Goal: Task Accomplishment & Management: Manage account settings

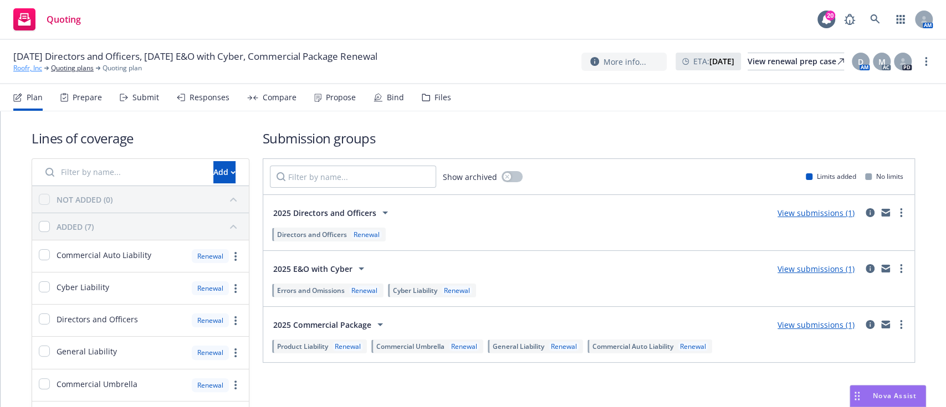
click at [35, 69] on link "Roofr, Inc" at bounding box center [27, 68] width 29 height 10
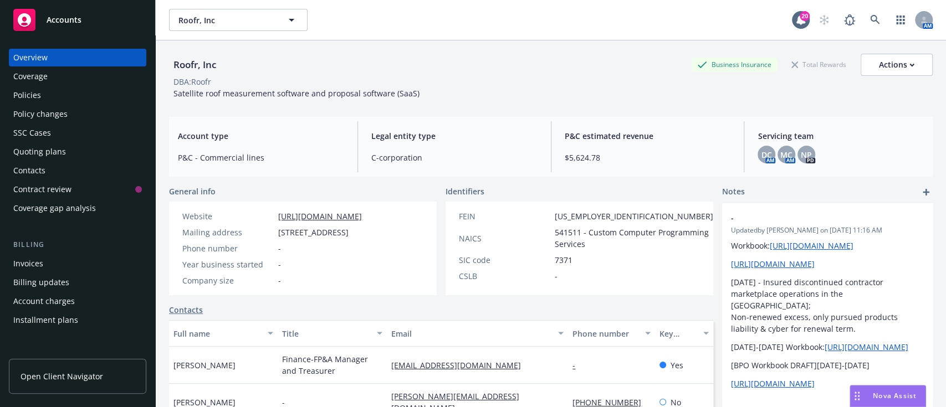
click at [44, 149] on div "Quoting plans" at bounding box center [39, 152] width 53 height 18
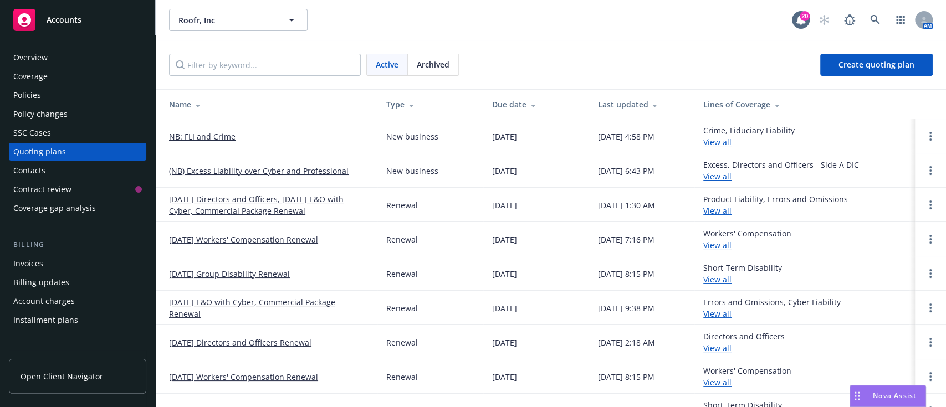
click at [300, 170] on link "(NB) Excess Liability over Cyber and Professional" at bounding box center [259, 171] width 180 height 12
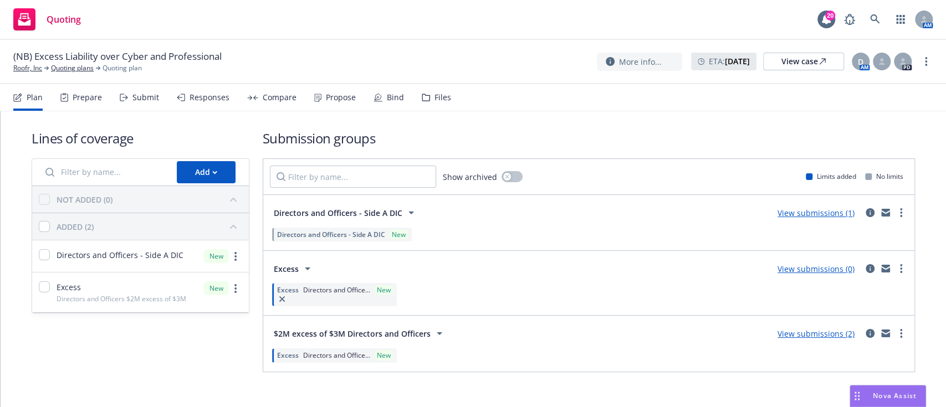
click at [381, 100] on div "Bind" at bounding box center [389, 97] width 30 height 27
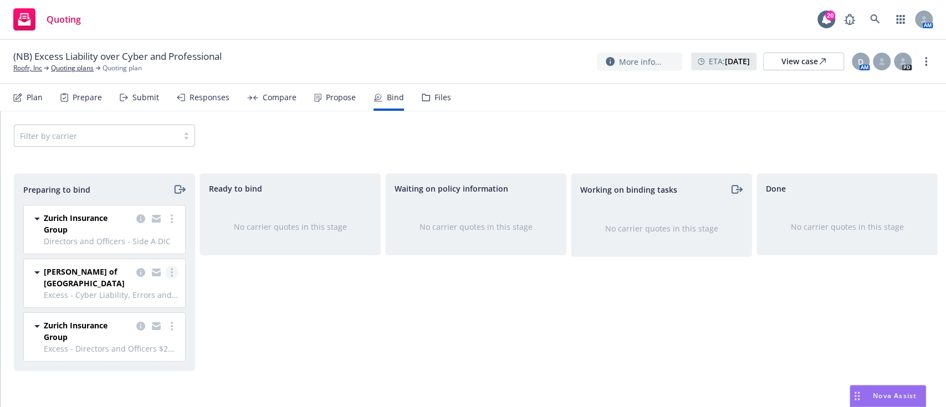
click at [171, 267] on link "more" at bounding box center [171, 272] width 13 height 13
click at [131, 332] on link "Move to done" at bounding box center [123, 339] width 109 height 22
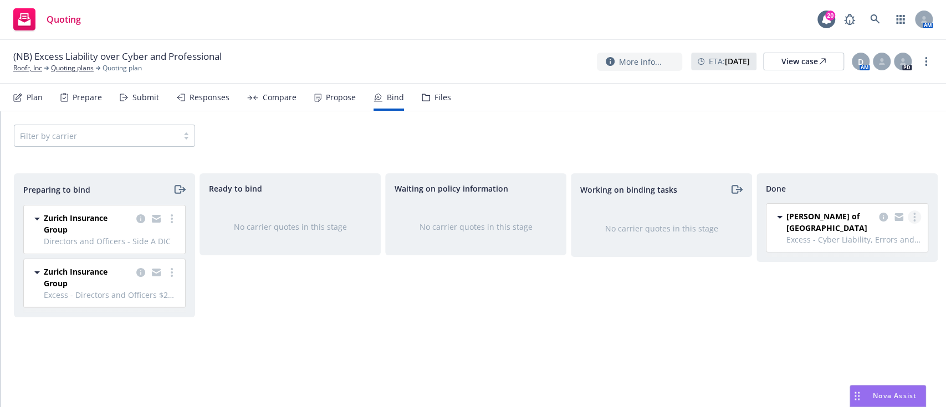
click at [919, 216] on link "more" at bounding box center [914, 217] width 13 height 13
click at [700, 311] on div "Working on binding tasks No carrier quotes in this stage" at bounding box center [661, 278] width 181 height 211
click at [884, 215] on icon "copy logging email" at bounding box center [883, 217] width 9 height 9
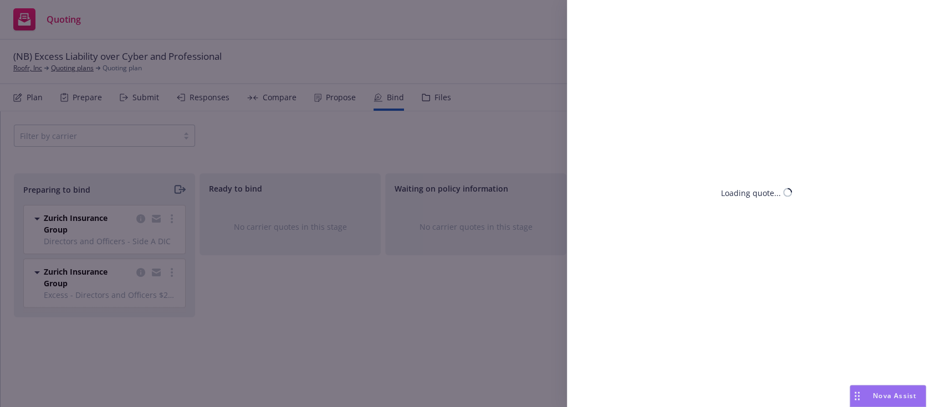
select select "CA"
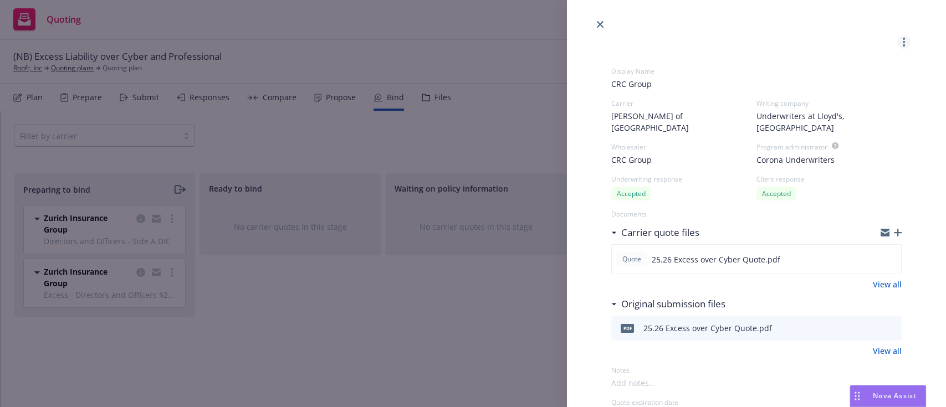
click at [897, 42] on link "more" at bounding box center [903, 41] width 13 height 13
click at [596, 16] on div at bounding box center [756, 15] width 379 height 31
click at [597, 29] on link "close" at bounding box center [600, 24] width 13 height 13
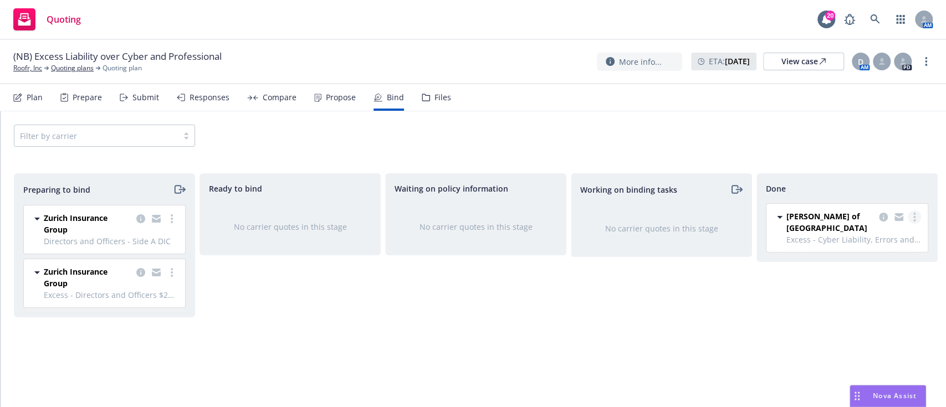
click at [912, 213] on link "more" at bounding box center [914, 217] width 13 height 13
click at [892, 237] on span "Move back one step" at bounding box center [870, 239] width 100 height 11
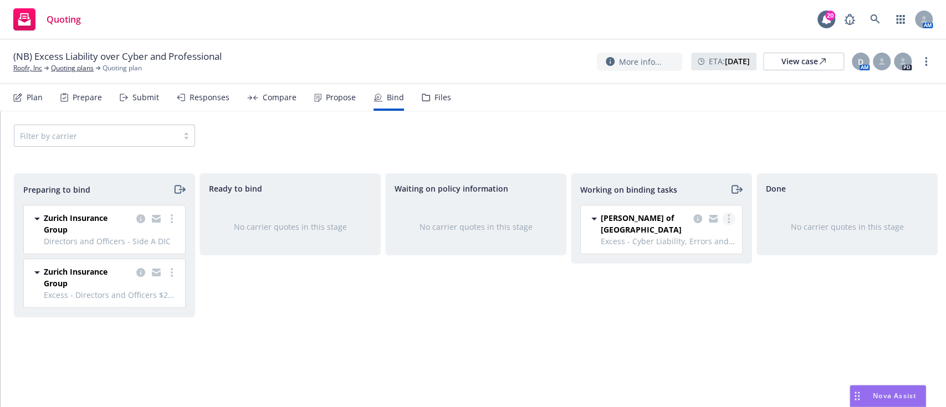
click at [728, 221] on circle "more" at bounding box center [729, 222] width 2 height 2
click at [717, 234] on link "Move back one step" at bounding box center [685, 241] width 100 height 22
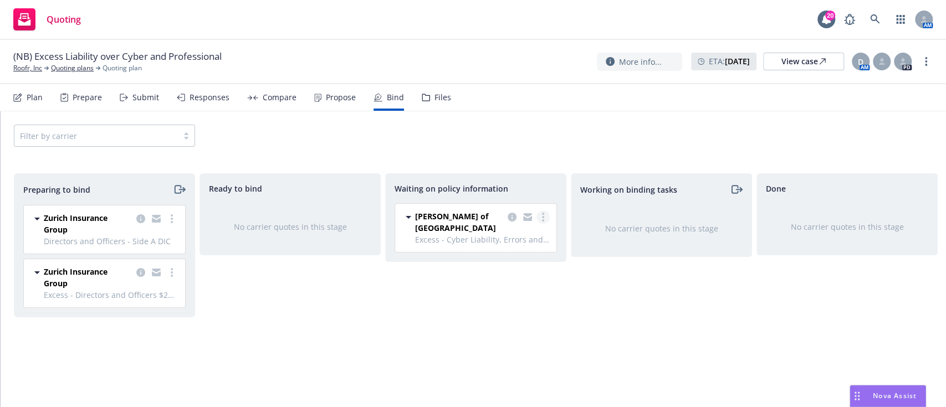
click at [545, 212] on link "more" at bounding box center [542, 217] width 13 height 13
click at [505, 265] on span "Move back one step" at bounding box center [499, 262] width 100 height 11
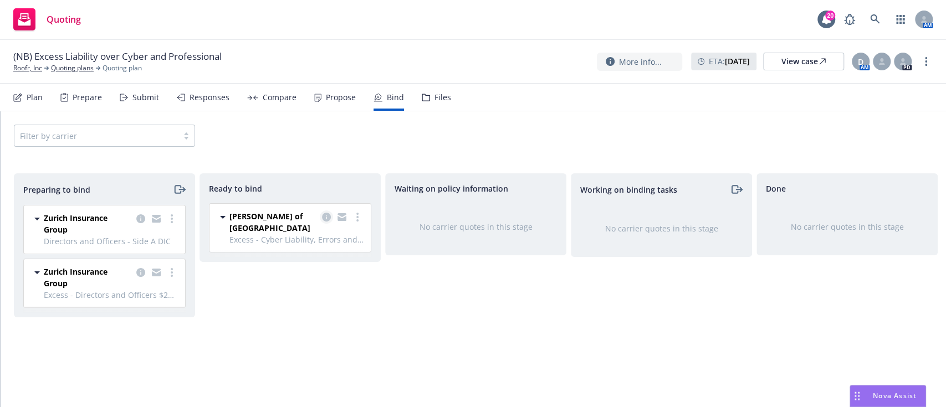
click at [324, 217] on icon "copy logging email" at bounding box center [326, 217] width 9 height 9
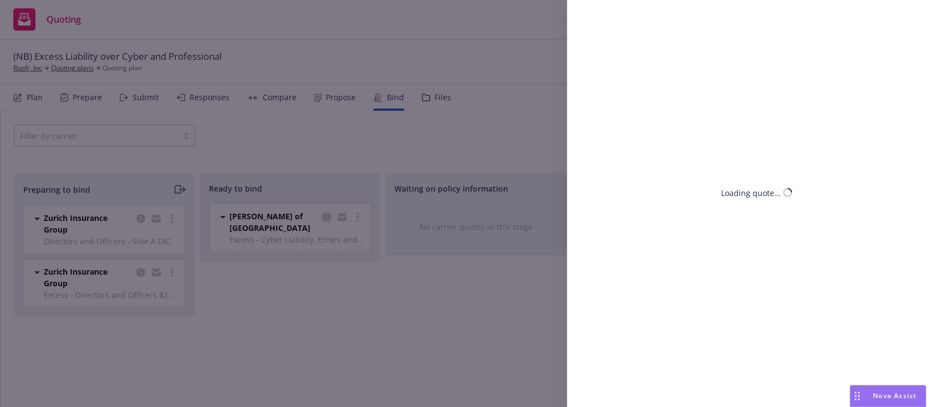
select select "CA"
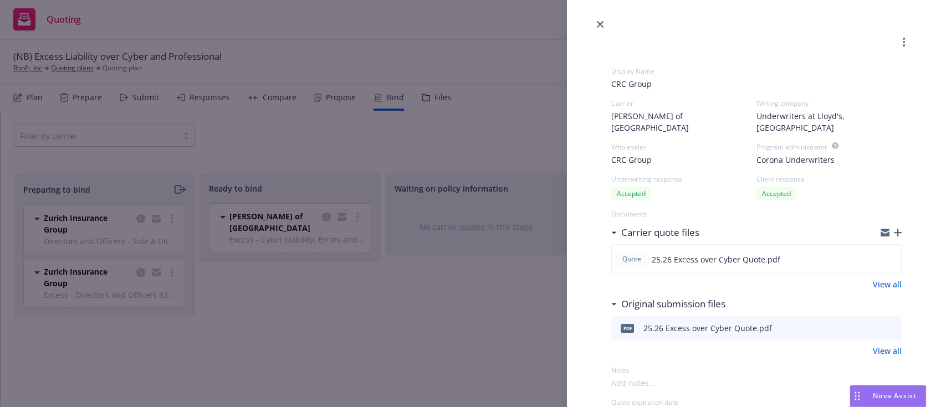
click at [593, 18] on div at bounding box center [756, 15] width 379 height 31
click at [596, 20] on link "close" at bounding box center [600, 24] width 13 height 13
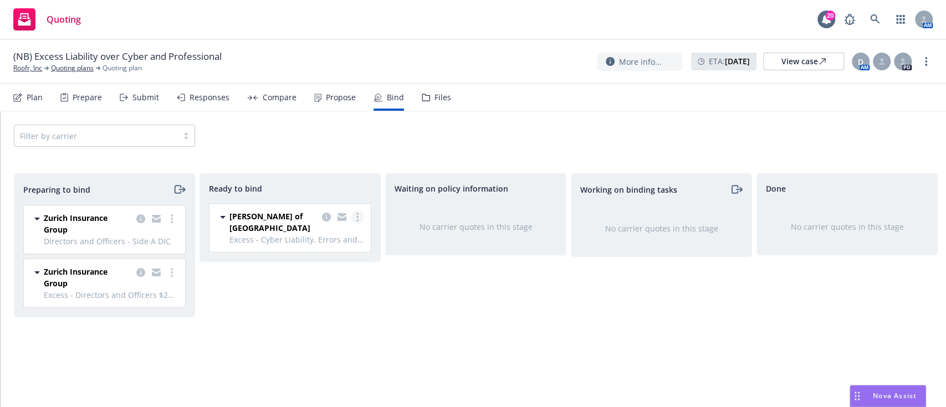
click at [359, 214] on link "more" at bounding box center [357, 217] width 13 height 13
click at [315, 243] on span "Log bind order" at bounding box center [303, 239] width 81 height 11
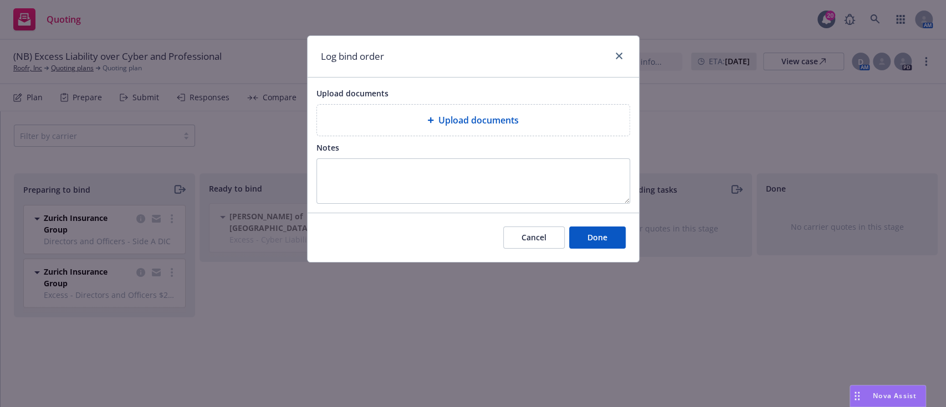
click at [572, 149] on div "Notes" at bounding box center [473, 147] width 314 height 13
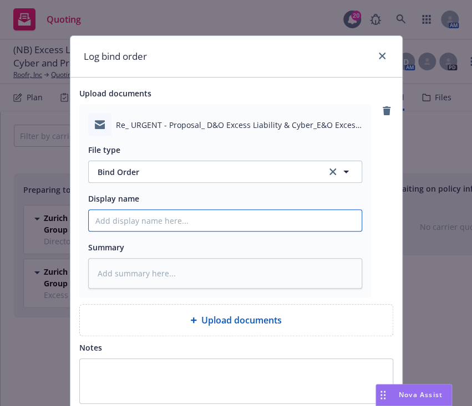
click at [176, 224] on input "Display name" at bounding box center [225, 220] width 273 height 21
type textarea "x"
type input "2"
type textarea "x"
type input "25"
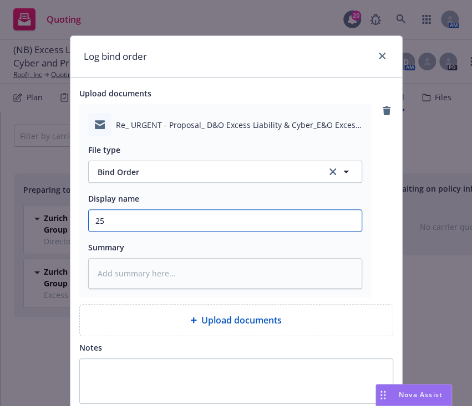
type textarea "x"
type input "25."
type textarea "x"
type input "25.2"
type textarea "x"
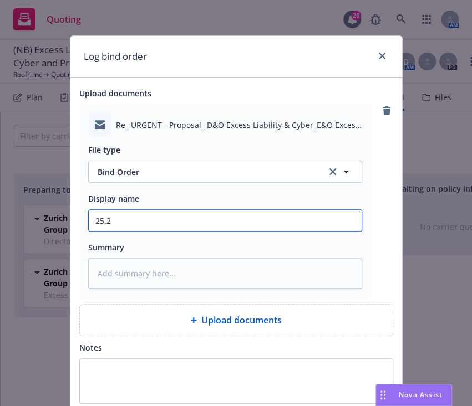
type input "25.26"
type textarea "x"
type input "25.26"
type textarea "x"
type input "25.26 E"
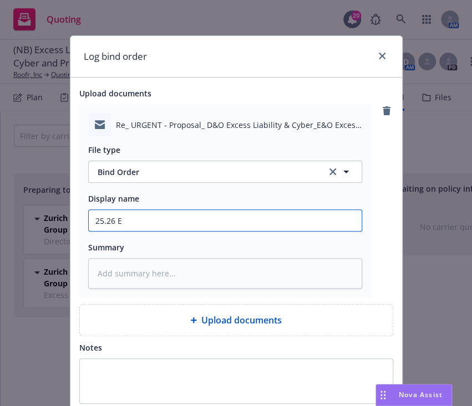
type textarea "x"
type input "25.26 Ex"
type textarea "x"
type input "25.26 Exc"
type textarea "x"
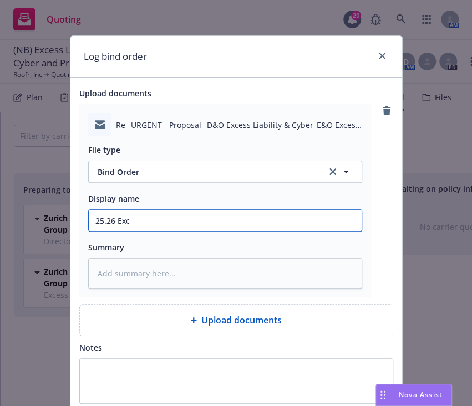
type input "25.26 Exce"
type textarea "x"
type input "25.26 Exces"
type textarea "x"
type input "25.26 Excess"
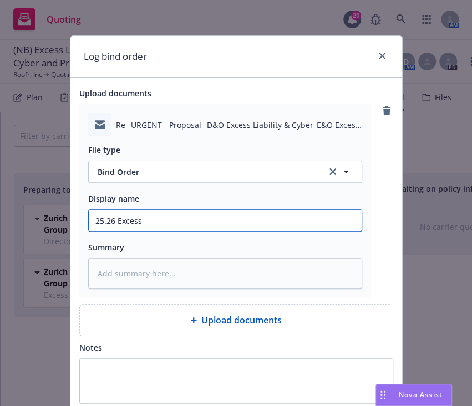
type textarea "x"
type input "25.26 Excess"
type textarea "x"
type input "25.26 Excess C"
type textarea "x"
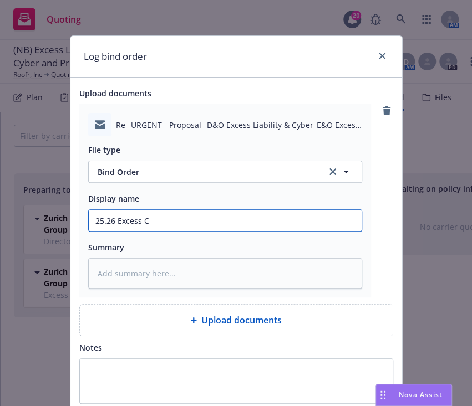
type input "25.26 Excess Cy"
type textarea "x"
type input "25.26 Excess Cyb"
type textarea "x"
type input "25.26 Excess Cybe"
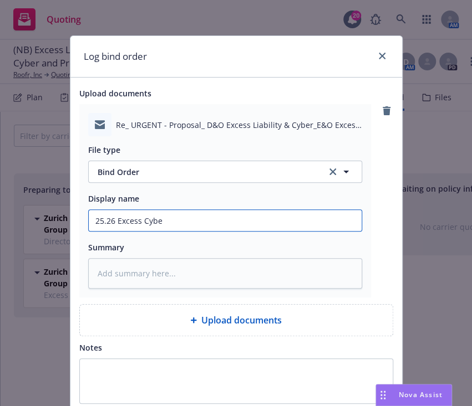
type textarea "x"
type input "25.26 Excess Cyber"
type textarea "x"
type input "25.26 Excess Cyber"
type textarea "x"
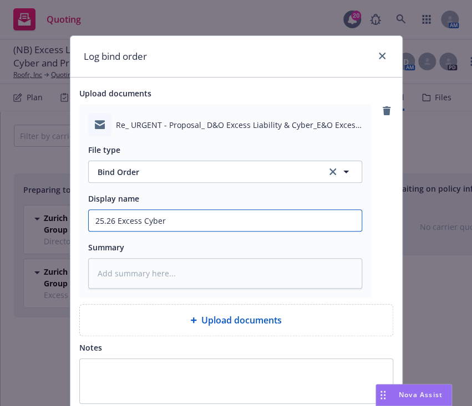
type input "25.26 Excess Cyber B"
type textarea "x"
type input "25.26 Excess Cyber Bi"
type textarea "x"
type input "25.26 Excess Cyber Bin"
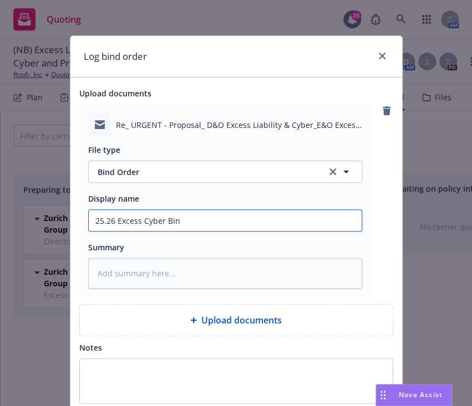
type textarea "x"
type input "25.26 Excess Cyber Bind"
type textarea "x"
type input "25.26 Excess Cyber Bind"
type textarea "x"
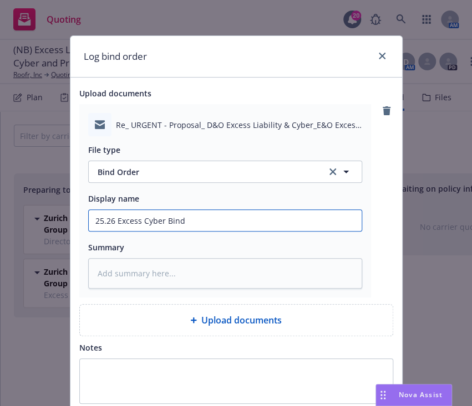
type input "25.26 Excess Cyber Bind O"
type textarea "x"
type input "25.26 Excess Cyber Bind Or"
type textarea "x"
type input "25.26 Excess Cyber Bind Ord"
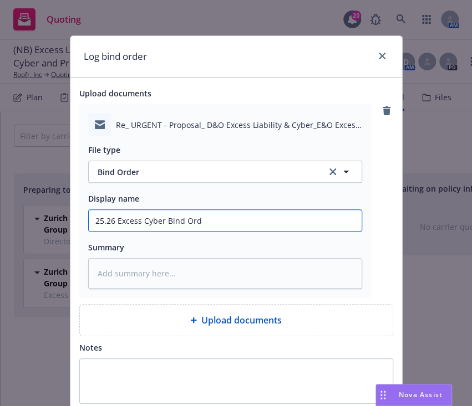
type textarea "x"
type input "25.26 Excess Cyber Bind Orde"
type textarea "x"
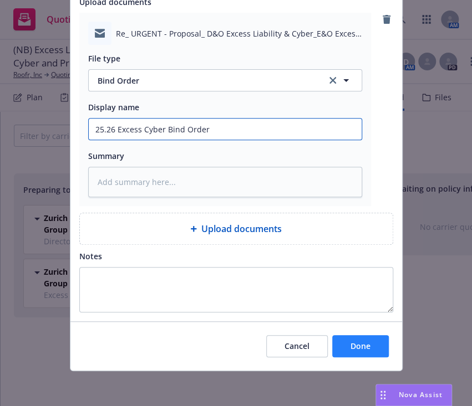
type input "25.26 Excess Cyber Bind Order"
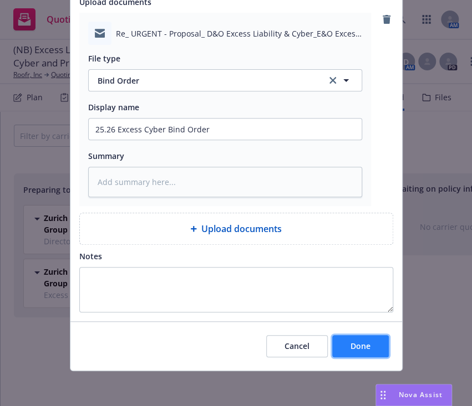
click at [334, 342] on button "Done" at bounding box center [360, 346] width 57 height 22
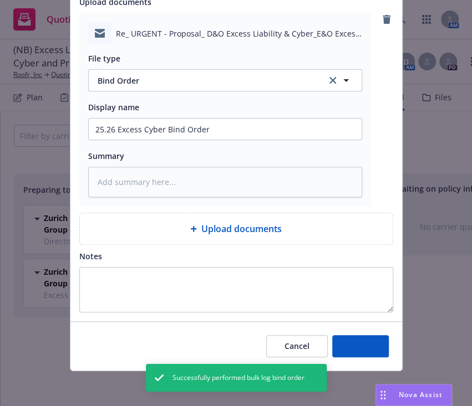
type textarea "x"
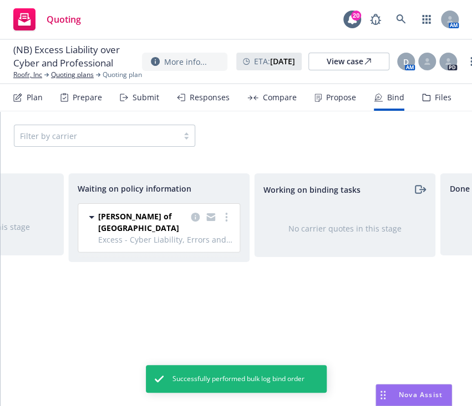
scroll to position [0, 320]
click at [222, 215] on icon "more" at bounding box center [223, 217] width 2 height 9
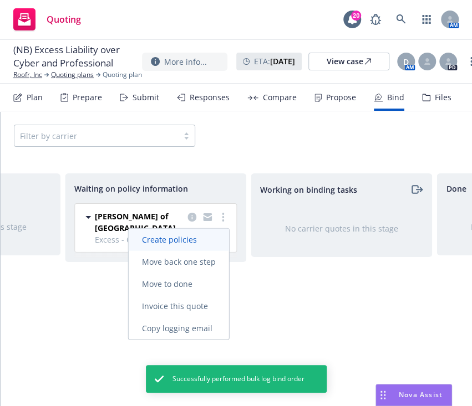
click at [193, 231] on link "Create policies" at bounding box center [179, 240] width 100 height 22
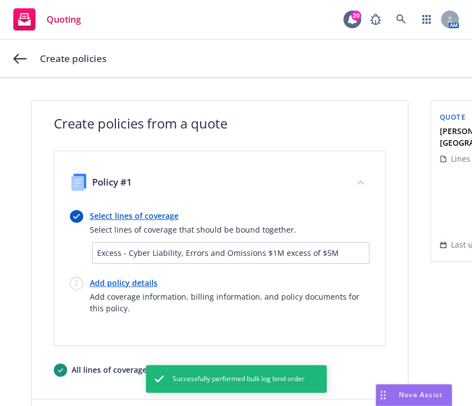
scroll to position [70, 0]
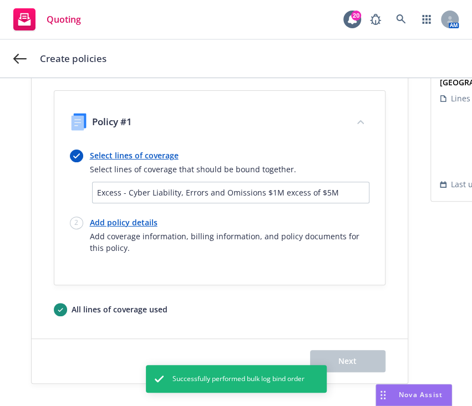
click at [107, 217] on link "Add policy details" at bounding box center [229, 223] width 279 height 12
select select "12"
select select "CA"
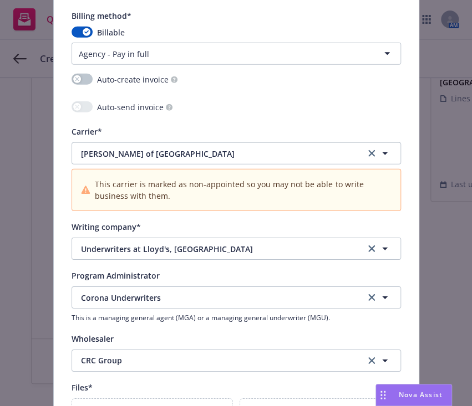
scroll to position [1241, 0]
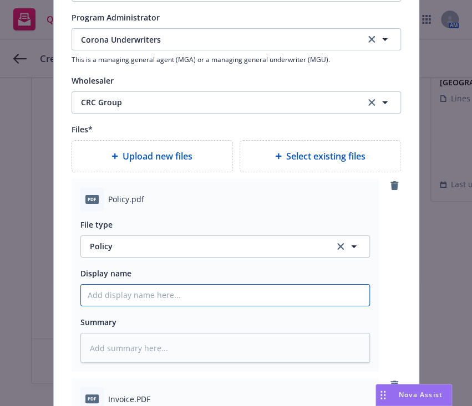
click at [162, 303] on input "Policy display name" at bounding box center [225, 295] width 288 height 21
type textarea "x"
type input "2"
type textarea "x"
type input "25"
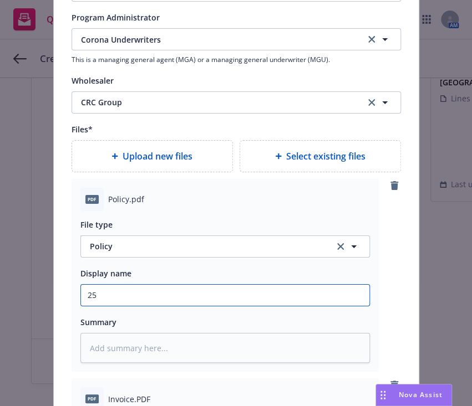
type textarea "x"
type input "25."
type textarea "x"
type input "25.2"
type textarea "x"
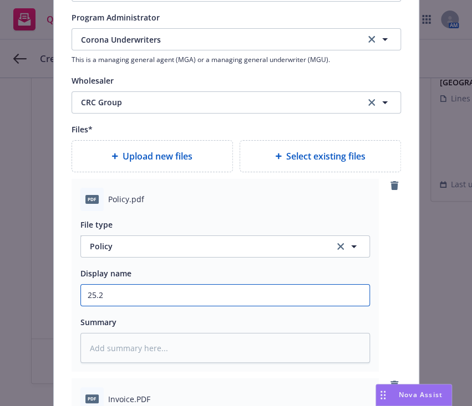
type input "25.26"
type textarea "x"
type input "25.26"
type textarea "x"
type input "25.26 E"
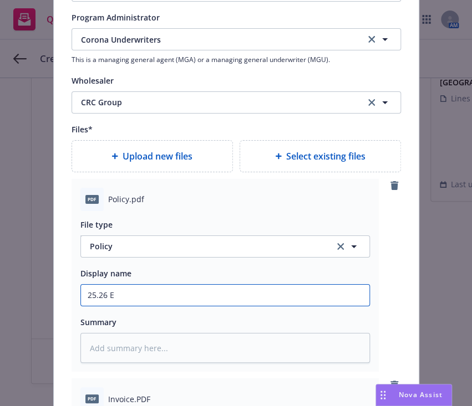
type textarea "x"
type input "25.26 Exc"
type textarea "x"
type input "25.26 Exce"
type textarea "x"
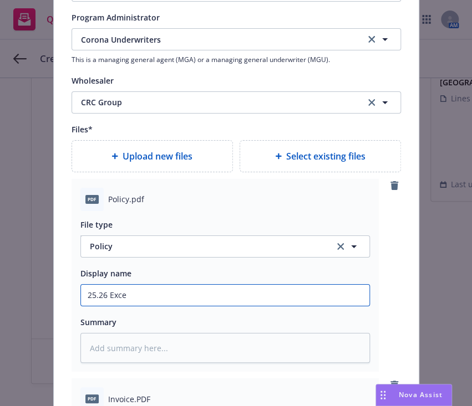
type input "25.26 Exces"
type textarea "x"
type input "25.26 Excess"
type textarea "x"
type input "25.26 Excess C"
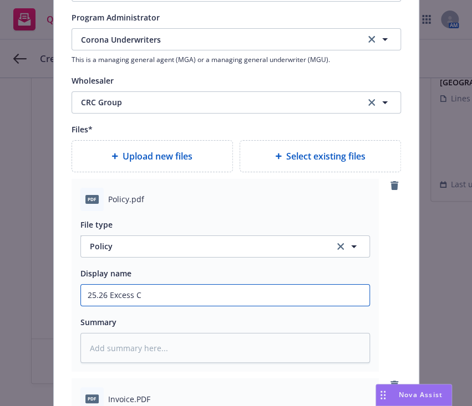
type textarea "x"
type input "25.26 Excess Cy"
type textarea "x"
type input "25.26 Excess Cyb"
type textarea "x"
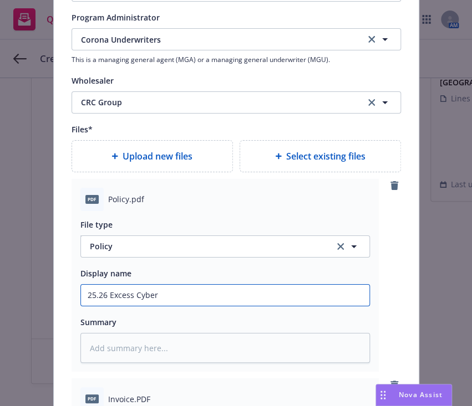
type input "25.26 Excess Cyber"
type textarea "x"
type input "25.26 Excess Cyber P"
type textarea "x"
type input "25.26 Excess Cyber Po"
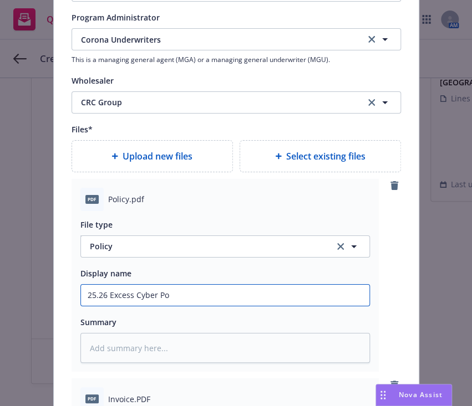
type textarea "x"
type input "25.26 Excess Cyber Poli"
type textarea "x"
type input "25.26 Excess Cyber Polic"
type textarea "x"
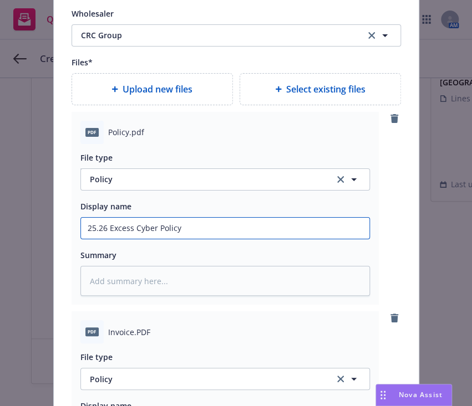
scroll to position [1308, 0]
type input "25.26 Excess Cyber Policy"
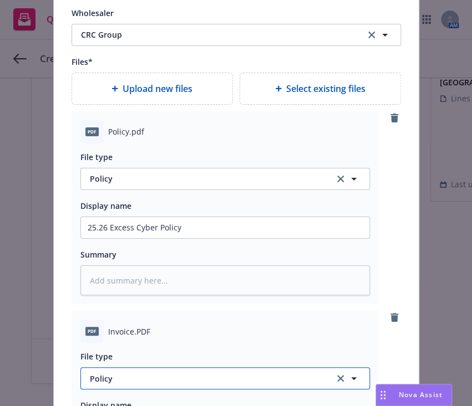
click at [153, 376] on span "Policy" at bounding box center [206, 379] width 232 height 12
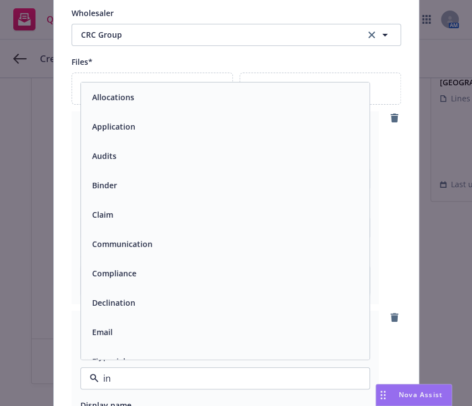
type input "inv"
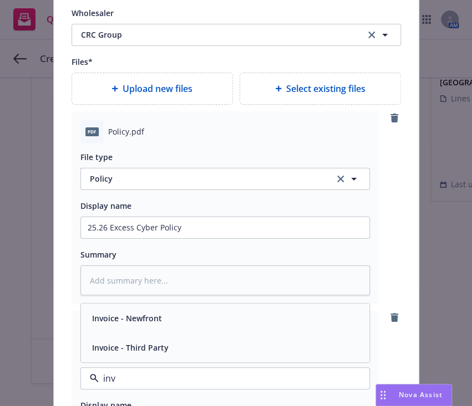
click at [158, 342] on span "Invoice - Third Party" at bounding box center [130, 348] width 76 height 12
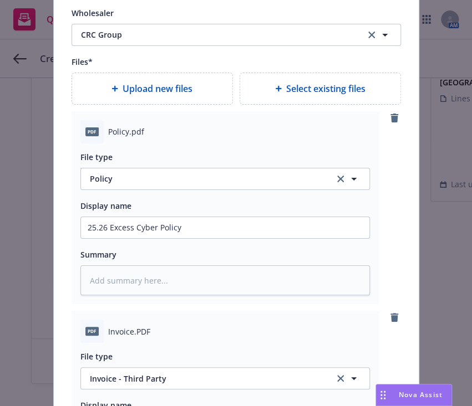
scroll to position [1463, 0]
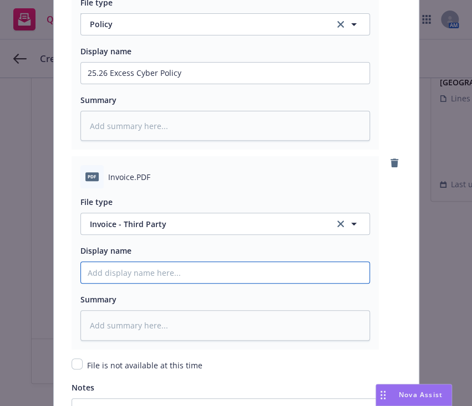
click at [160, 84] on input "Policy display name" at bounding box center [225, 73] width 288 height 21
type textarea "x"
type input "2"
type textarea "x"
type input "25."
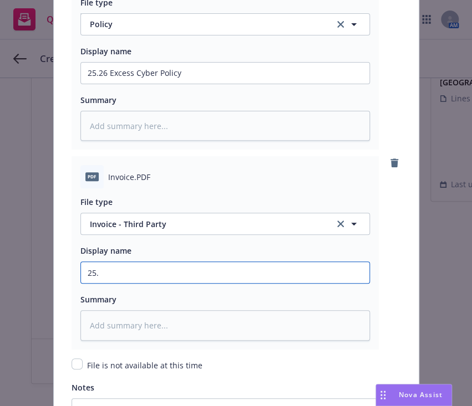
type textarea "x"
type input "25.2"
type textarea "x"
type input "25.26"
type textarea "x"
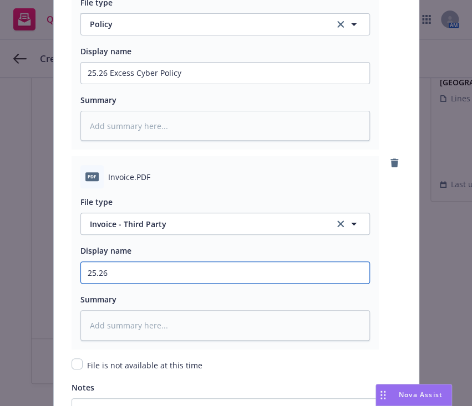
type input "25.26"
type textarea "x"
type input "25.26 E"
type textarea "x"
type input "25.26 Ex"
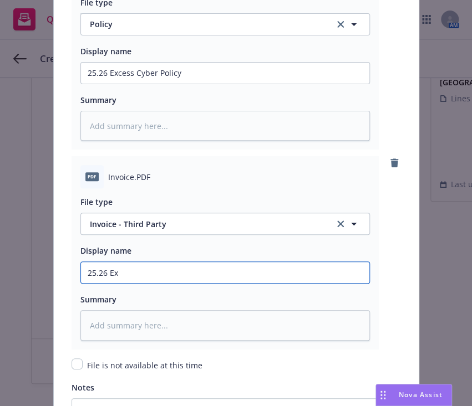
type textarea "x"
type input "25.26 Exc"
type textarea "x"
type input "25.26 Exce"
type textarea "x"
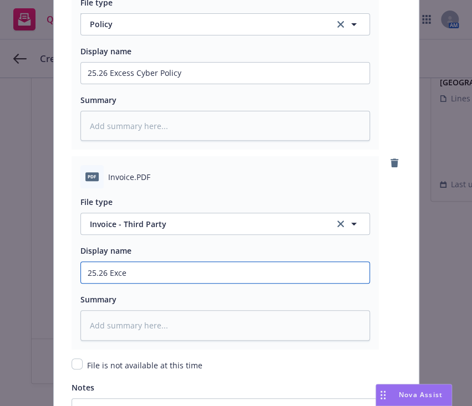
type input "25.26 Exces"
type textarea "x"
type input "25.26 Excess"
type textarea "x"
type input "25.26 Excess"
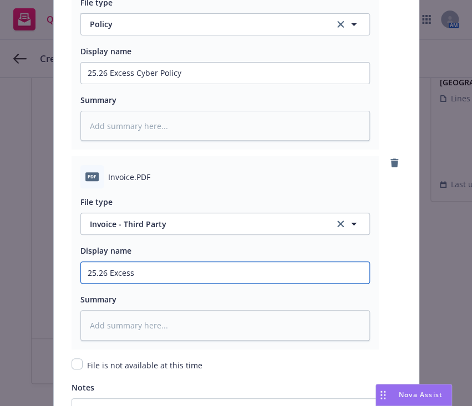
type textarea "x"
type input "25.26 Excess C"
type textarea "x"
type input "25.26 Excess Cyb"
type textarea "x"
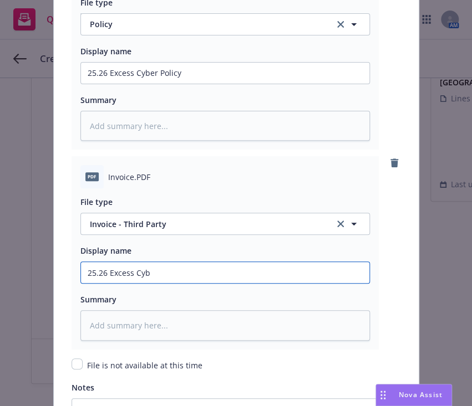
type input "25.26 Excess Cybe"
type textarea "x"
type input "25.26 Excess Cyber"
type textarea "x"
type input "25.26 Excess Cyber P"
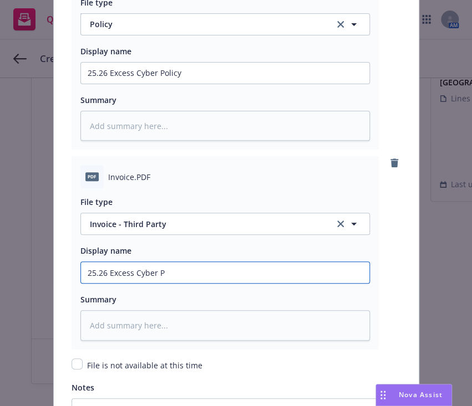
type textarea "x"
type input "25.26 Excess Cyber Po"
type textarea "x"
type input "25.26 Excess Cyber Pol"
type textarea "x"
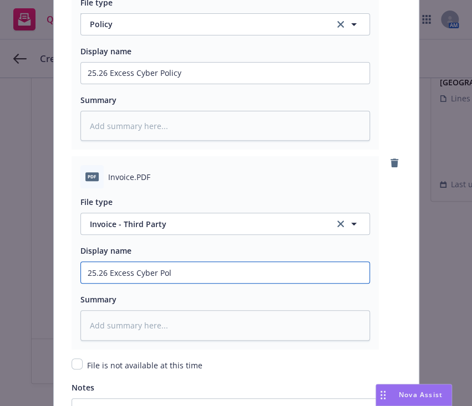
type input "25.26 Excess Cyber Poli"
type textarea "x"
type input "25.26 Excess Cyber Polic"
type textarea "x"
type input "25.26 Excess Cyber Policy"
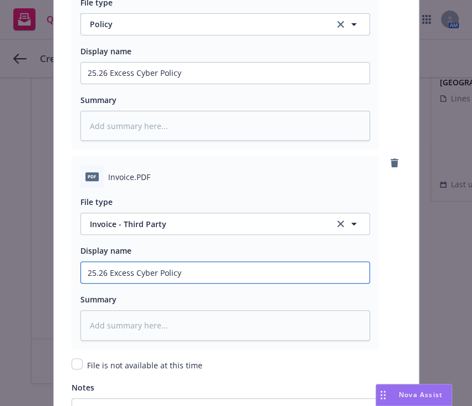
type textarea "x"
type input "25.26 Excess Cyber Policy"
type textarea "x"
type input "25.26 Excess Cyber Policy C"
type textarea "x"
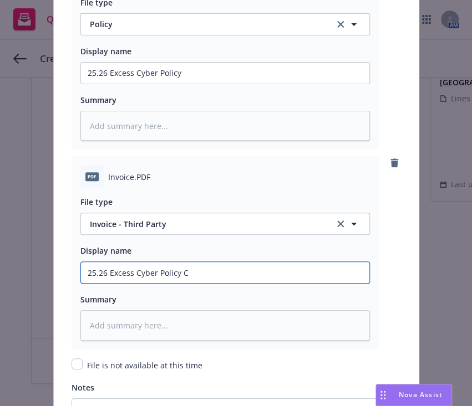
type input "25.26 Excess Cyber Policy Ca"
type textarea "x"
type input "25.26 Excess Cyber Policy Car"
type textarea "x"
type input "25.26 Excess Cyber Policy C"
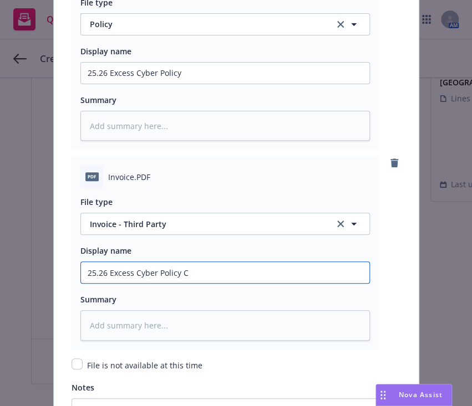
type textarea "x"
type input "25.26 Excess Cyber Policy"
type textarea "x"
type input "25.26 Excess Cyber Poli"
type textarea "x"
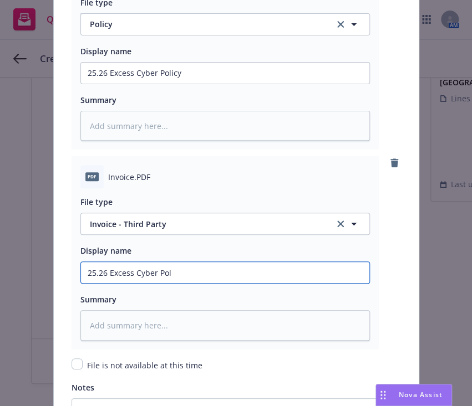
type input "25.26 Excess Cyber Po"
type textarea "x"
type input "25.26 Excess Cyber P"
type textarea "x"
type input "25.26 Excess Cyber"
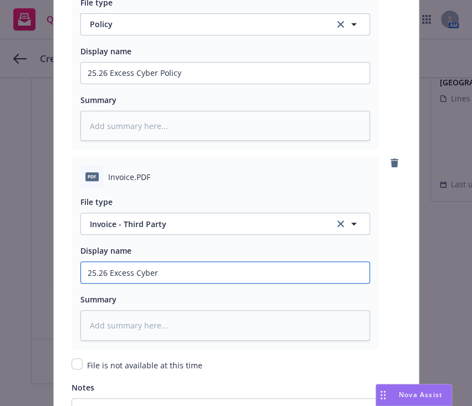
type textarea "x"
type input "25.26 Excess Cyber C"
type textarea "x"
type input "25.26 Excess Cyber Ca"
type textarea "x"
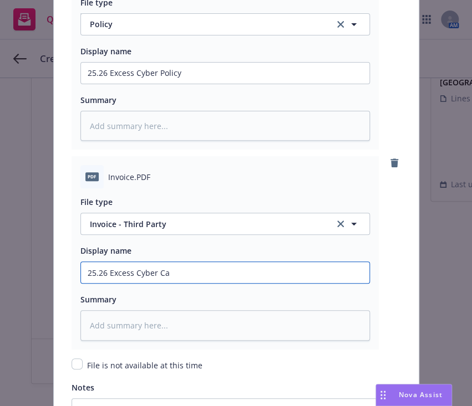
type input "25.26 Excess Cyber Car"
type textarea "x"
type input "25.26 Excess Cyber Carr"
type textarea "x"
type input "25.26 Excess Cyber Carri"
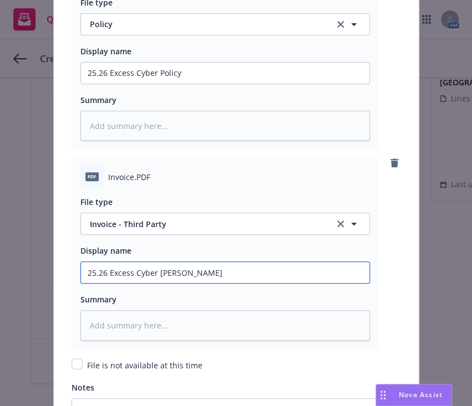
type textarea "x"
type input "25.26 Excess Cyber Carrie"
type textarea "x"
type input "25.26 Excess Cyber Carrier"
type textarea "x"
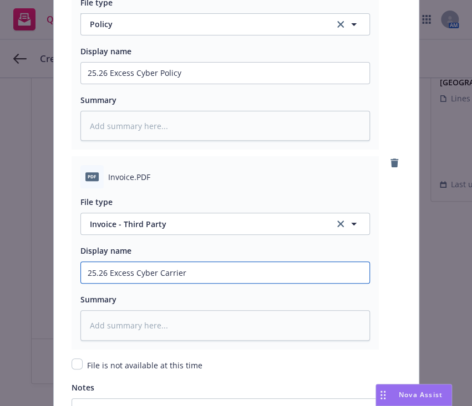
type input "25.26 Excess Cyber Carrier"
type textarea "x"
type input "25.26 Excess Cyber Carrier In"
type textarea "x"
type input "25.26 Excess Cyber Carrier Inv"
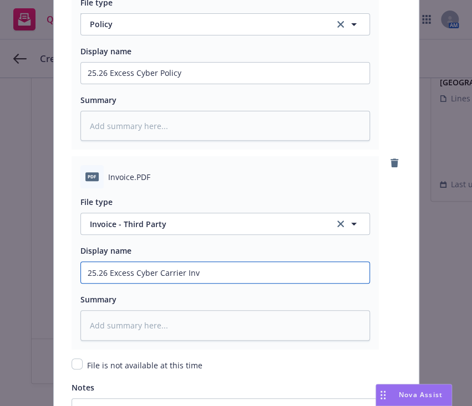
type textarea "x"
type input "25.26 Excess Cyber Carrier Invo"
type textarea "x"
type input "25.26 Excess Cyber Carrier Invoi"
type textarea "x"
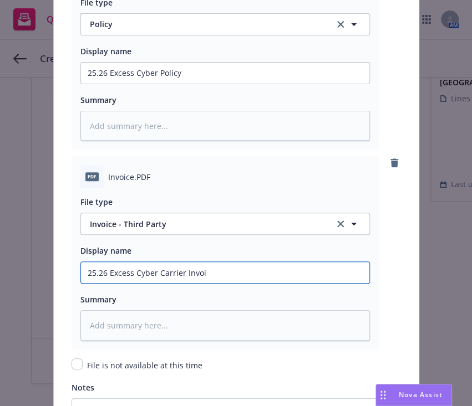
type input "25.26 Excess Cyber Carrier Invoic"
type textarea "x"
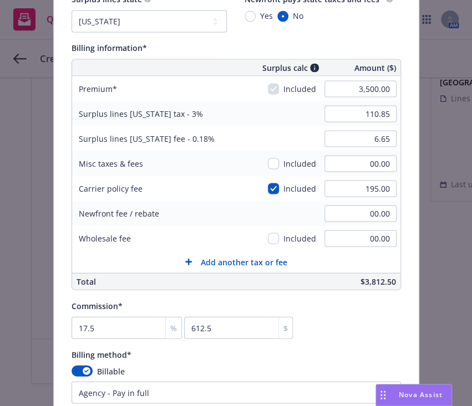
scroll to position [536, 0]
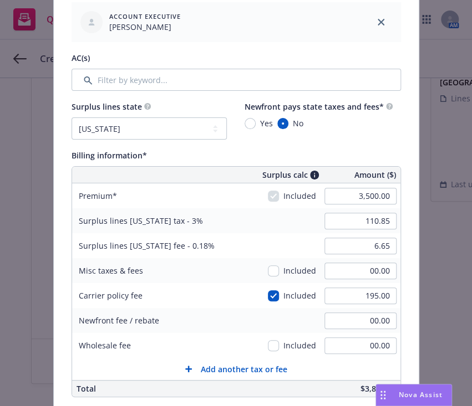
type input "25.26 Excess Cyber Carrier Invoice"
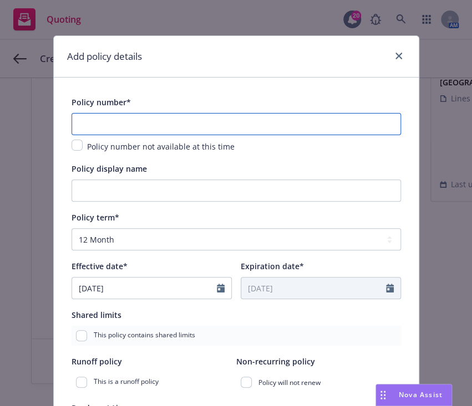
paste input "01726429"
type textarea "x"
click at [144, 131] on input "01726429" at bounding box center [235, 124] width 329 height 22
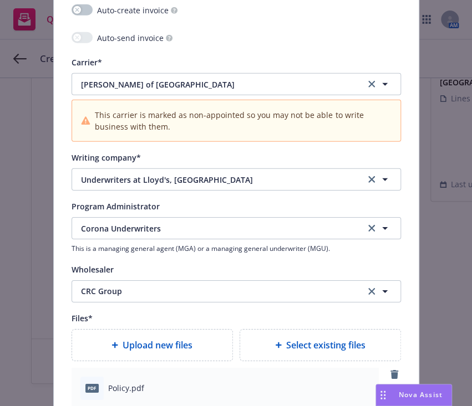
scroll to position [1124, 0]
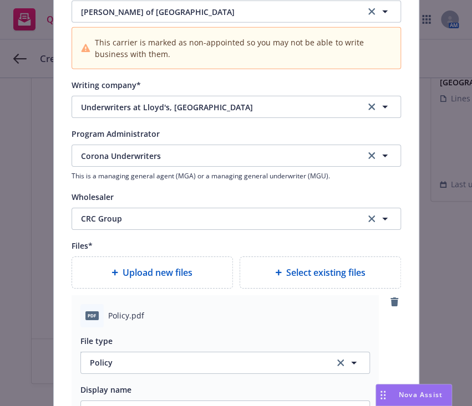
type input "01726429"
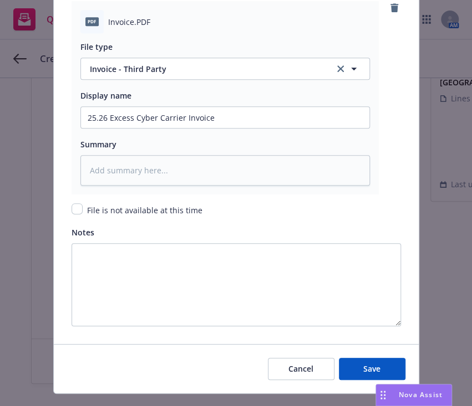
scroll to position [1640, 0]
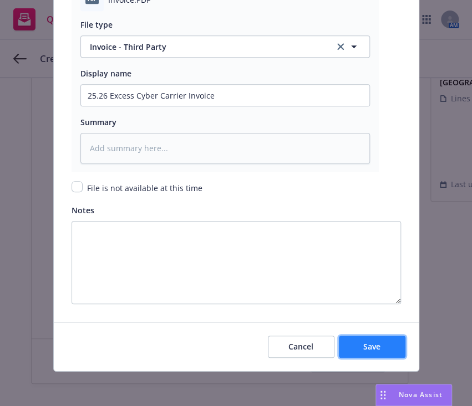
click at [390, 340] on button "Save" at bounding box center [372, 347] width 67 height 22
type textarea "x"
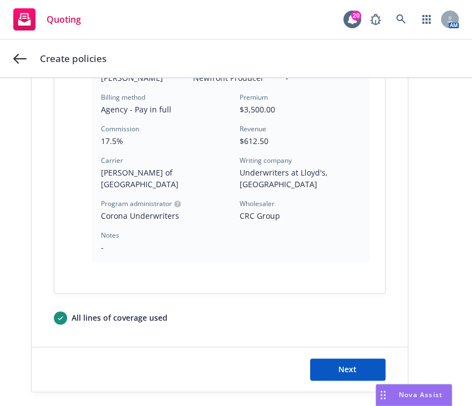
scroll to position [370, 0]
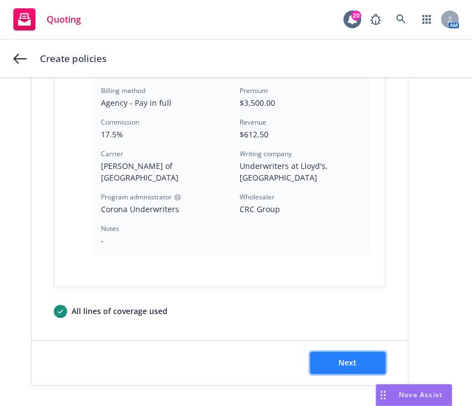
click at [336, 352] on button "Next" at bounding box center [347, 363] width 75 height 22
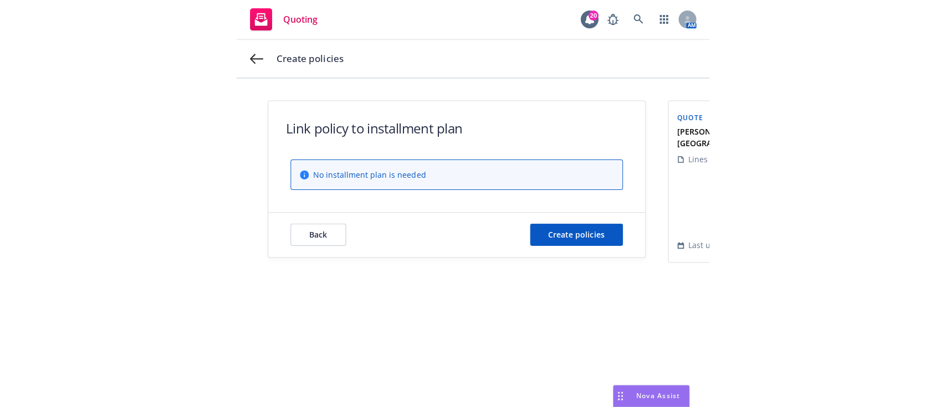
scroll to position [0, 0]
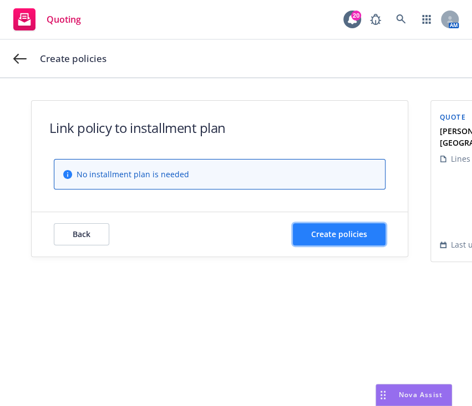
click at [346, 230] on span "Create policies" at bounding box center [339, 234] width 56 height 11
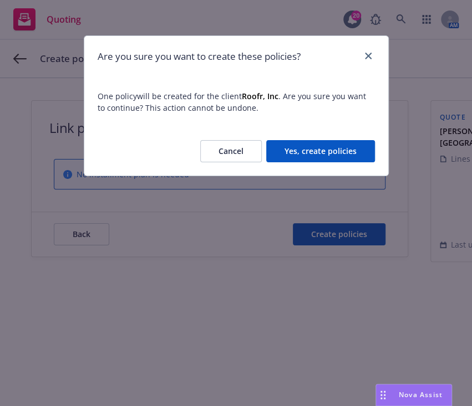
click at [323, 157] on button "Yes, create policies" at bounding box center [320, 151] width 109 height 22
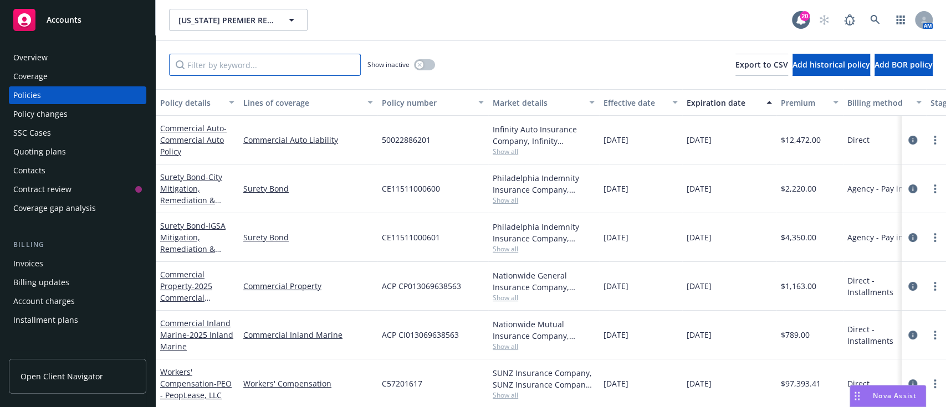
click at [263, 61] on input "Filter by keyword..." at bounding box center [265, 65] width 192 height 22
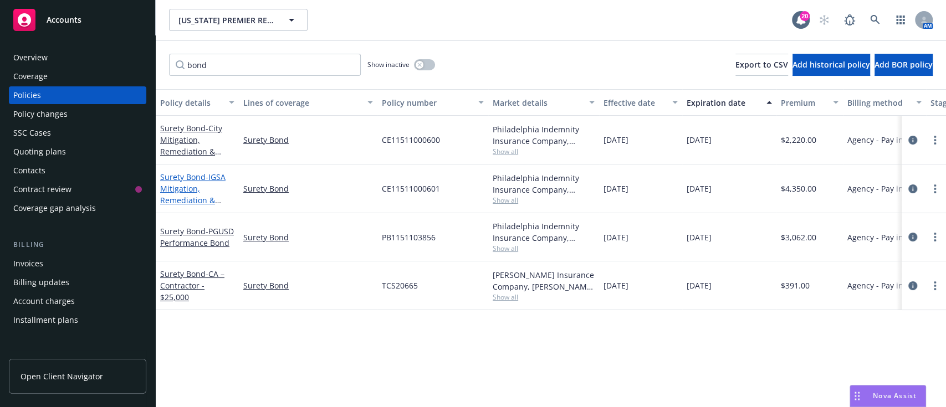
click at [191, 202] on span "- IGSA Mitigation, Remediation & Trauma Clean-Up Job Order Contract" at bounding box center [196, 212] width 73 height 80
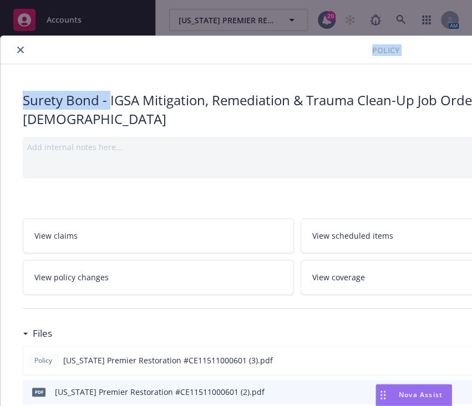
scroll to position [0, 301]
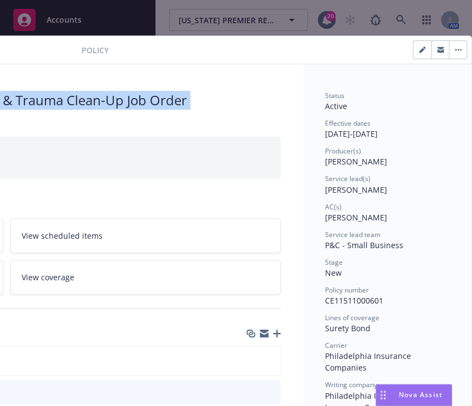
drag, startPoint x: 111, startPoint y: 100, endPoint x: 235, endPoint y: 105, distance: 124.3
click at [235, 105] on div "Surety Bond - IGSA Mitigation, Remediation & Trauma Clean-Up Job Order Contract" at bounding box center [6, 109] width 548 height 37
copy div "IGSA Mitigation, Remediation & Trauma Clean-Up Job Order Contract"
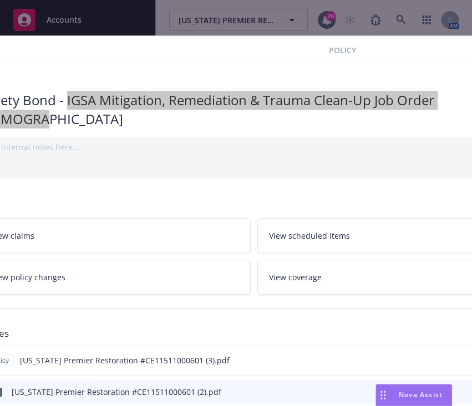
scroll to position [0, 0]
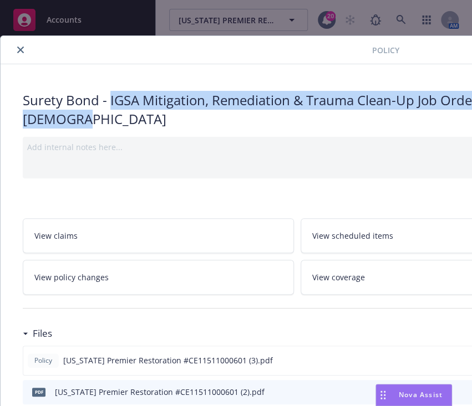
click at [21, 50] on icon "close" at bounding box center [20, 50] width 7 height 7
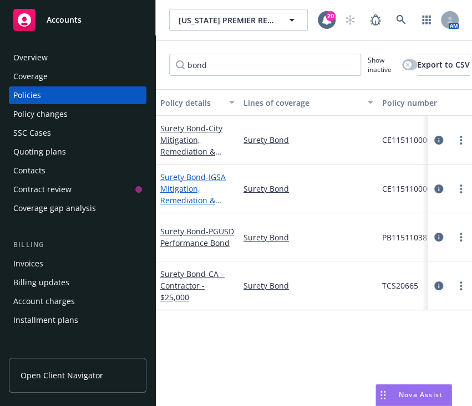
click at [191, 183] on span "- IGSA Mitigation, Remediation & Trauma Clean-Up Job Order Contract" at bounding box center [196, 212] width 73 height 80
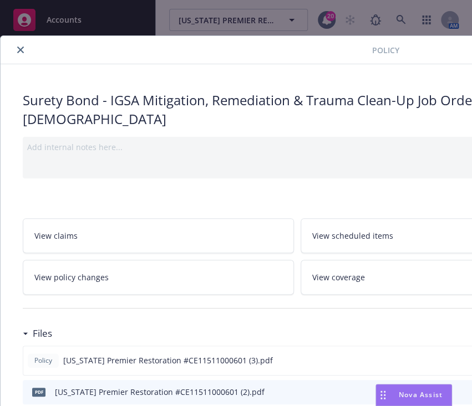
click at [22, 49] on icon "close" at bounding box center [20, 50] width 7 height 7
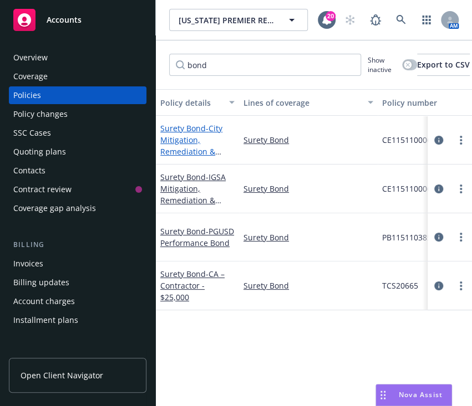
click at [195, 152] on span "- City Mitigation, Remediation & Trauma Clean-Up Job Order Contract" at bounding box center [196, 163] width 73 height 80
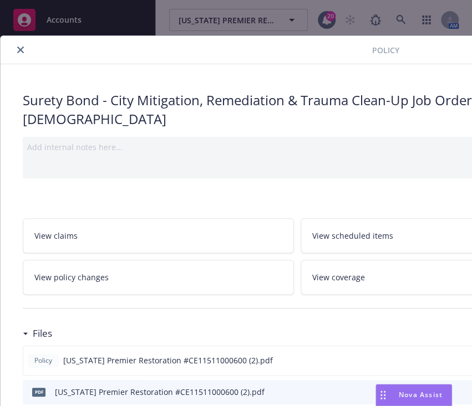
click at [253, 101] on div "Surety Bond - City Mitigation, Remediation & Trauma Clean-Up Job Order Contract" at bounding box center [297, 109] width 548 height 37
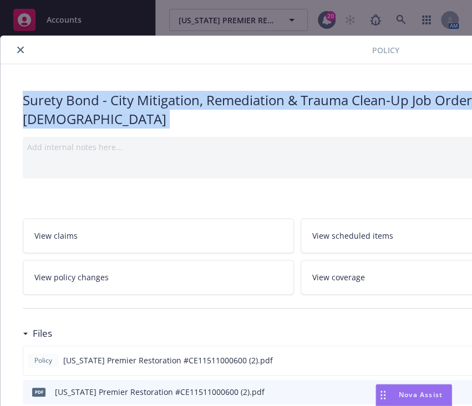
click at [253, 101] on div "Surety Bond - City Mitigation, Remediation & Trauma Clean-Up Job Order Contract" at bounding box center [297, 109] width 548 height 37
copy div "Surety Bond - City Mitigation, Remediation & Trauma Clean-Up Job Order Contract"
click at [23, 47] on icon "close" at bounding box center [20, 50] width 7 height 7
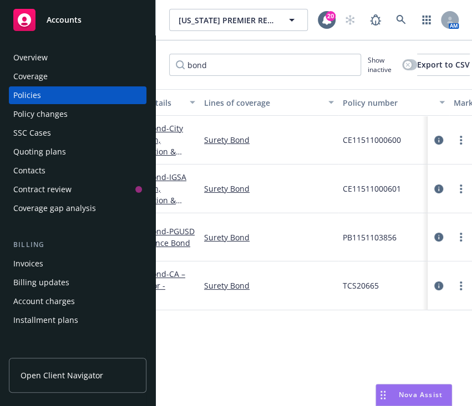
scroll to position [0, 27]
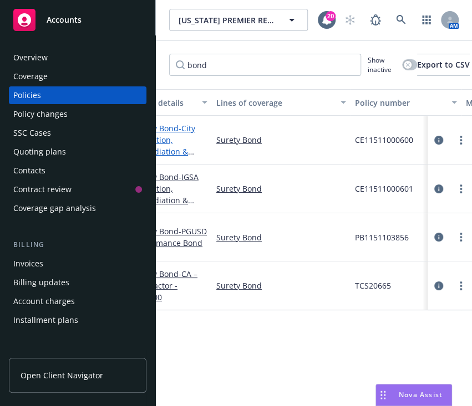
click at [170, 154] on span "- City Mitigation, Remediation & Trauma Clean-Up Job Order Contract" at bounding box center [169, 163] width 73 height 80
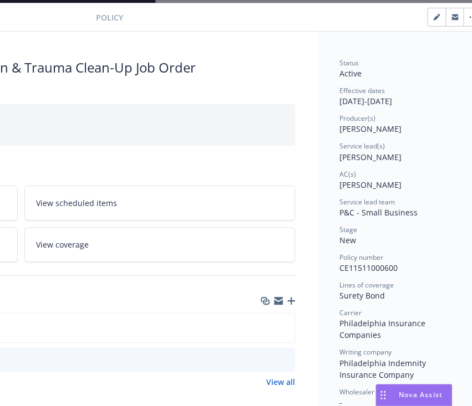
scroll to position [33, 301]
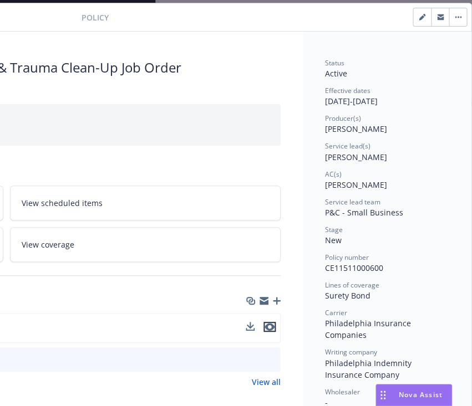
click at [264, 323] on icon "preview file" at bounding box center [269, 327] width 10 height 8
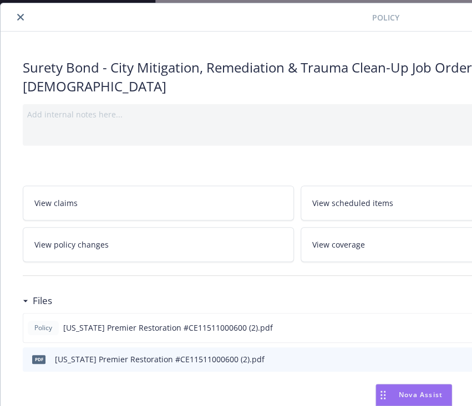
click at [17, 17] on icon "close" at bounding box center [20, 17] width 7 height 7
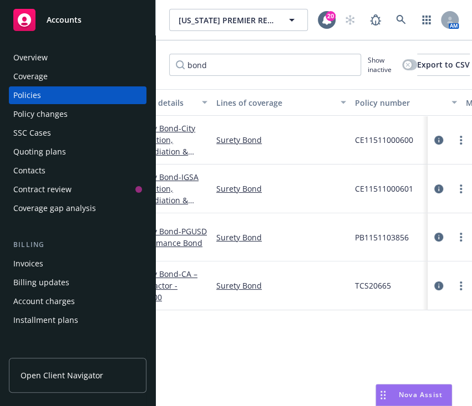
scroll to position [0, 4]
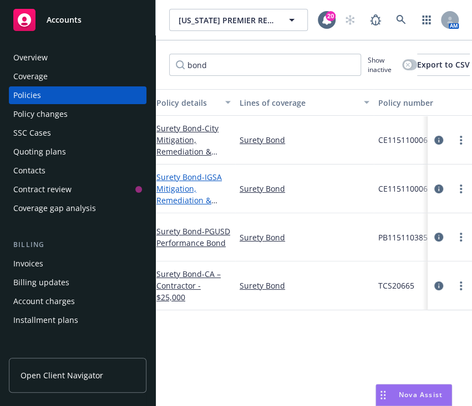
click at [174, 184] on span "- IGSA Mitigation, Remediation & Trauma Clean-Up Job Order Contract" at bounding box center [192, 212] width 73 height 80
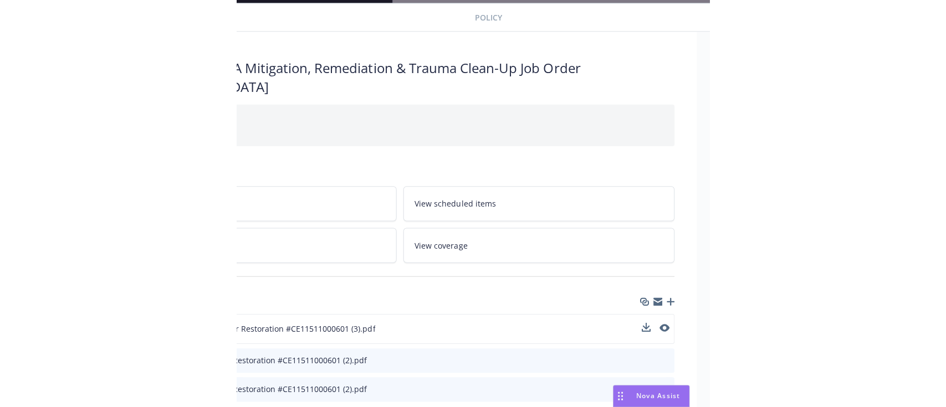
scroll to position [33, 136]
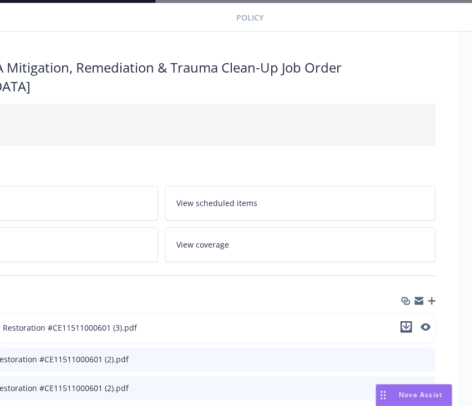
click at [407, 323] on icon "download file" at bounding box center [405, 327] width 9 height 9
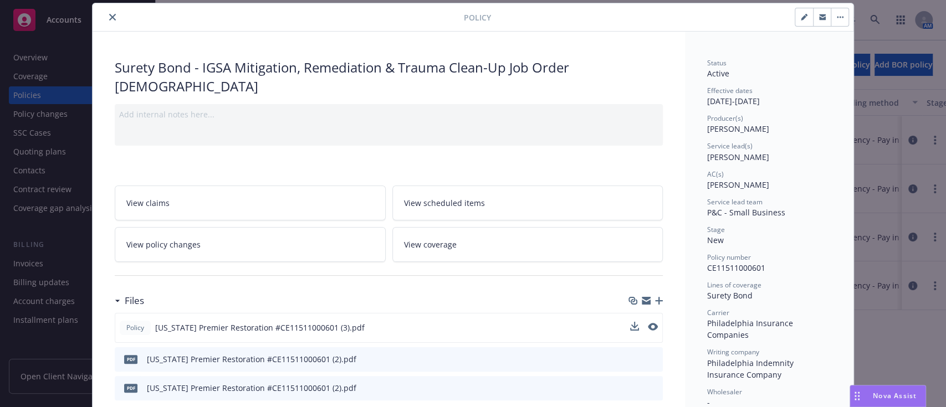
scroll to position [33, 0]
click at [110, 11] on button "close" at bounding box center [112, 17] width 13 height 13
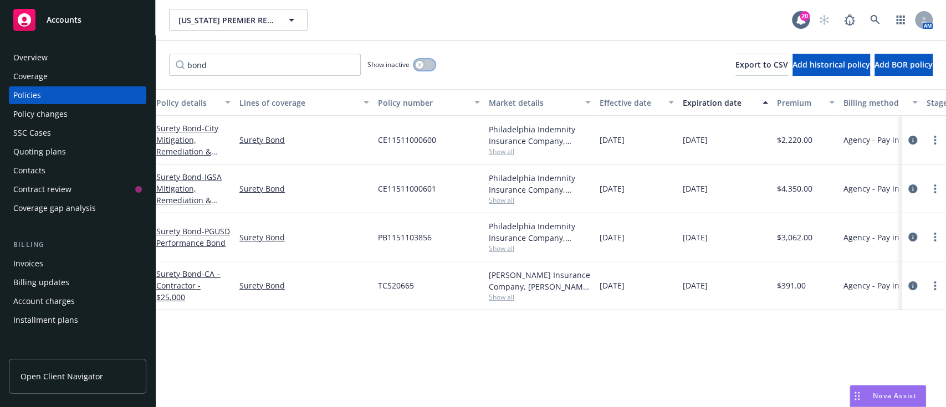
click at [429, 63] on button "button" at bounding box center [424, 64] width 21 height 11
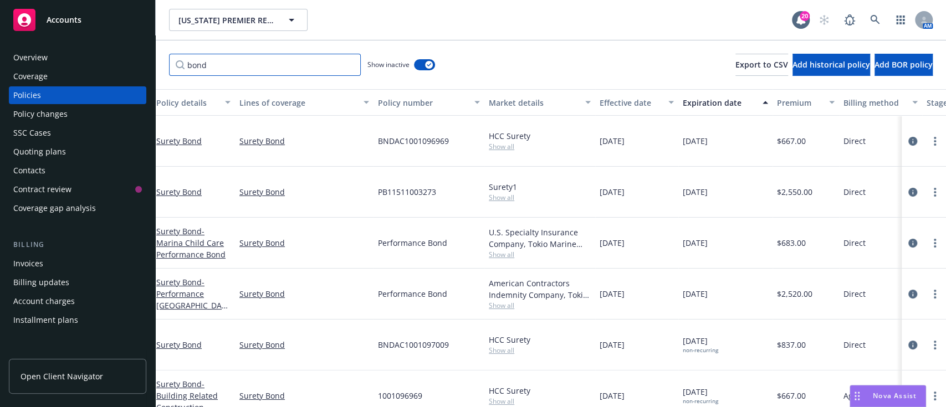
click at [328, 60] on input "bond" at bounding box center [265, 65] width 192 height 22
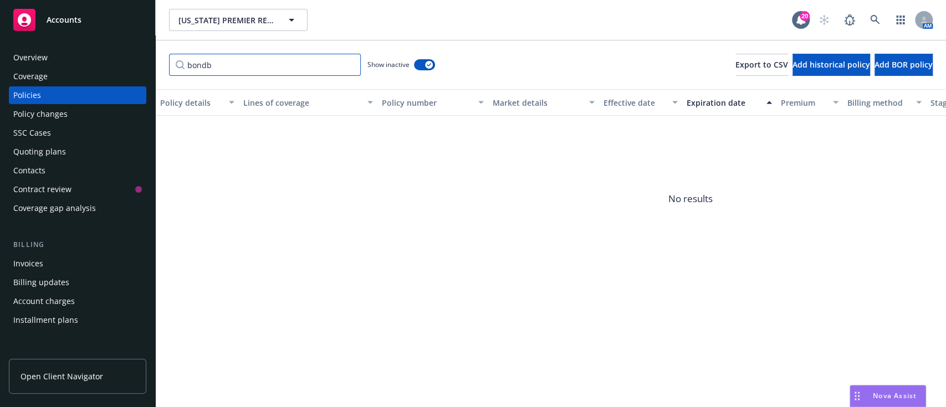
type input "bond"
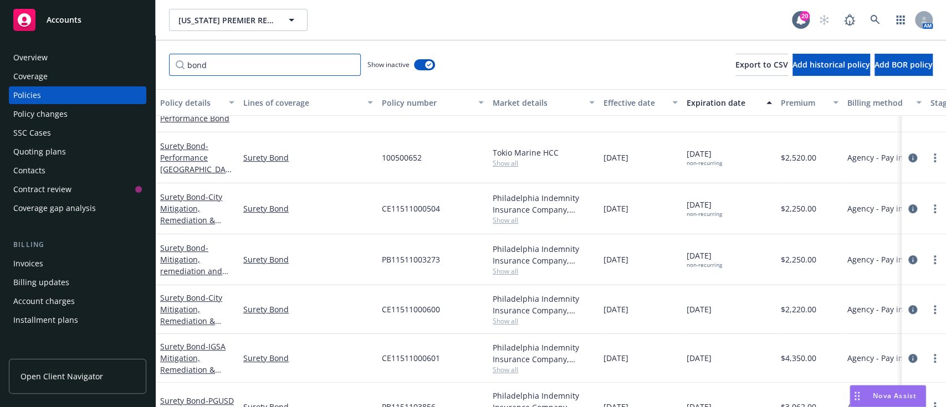
scroll to position [347, 0]
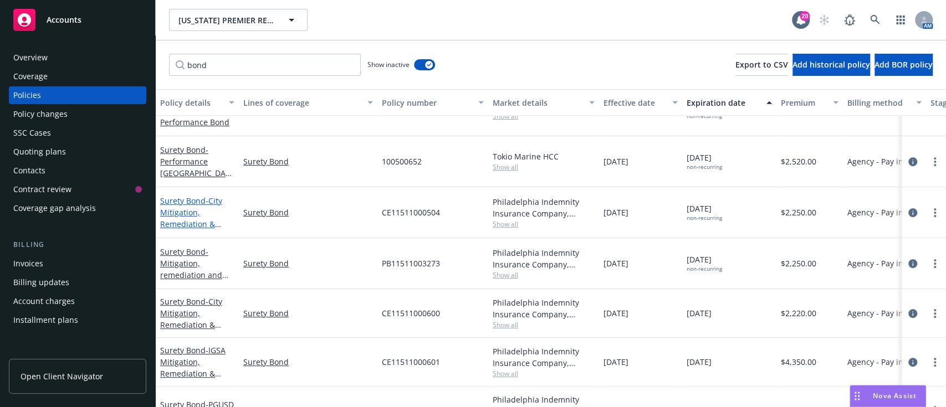
click at [180, 206] on span "- City Mitigation, Remediation & Trauma Clean-Up" at bounding box center [192, 218] width 65 height 45
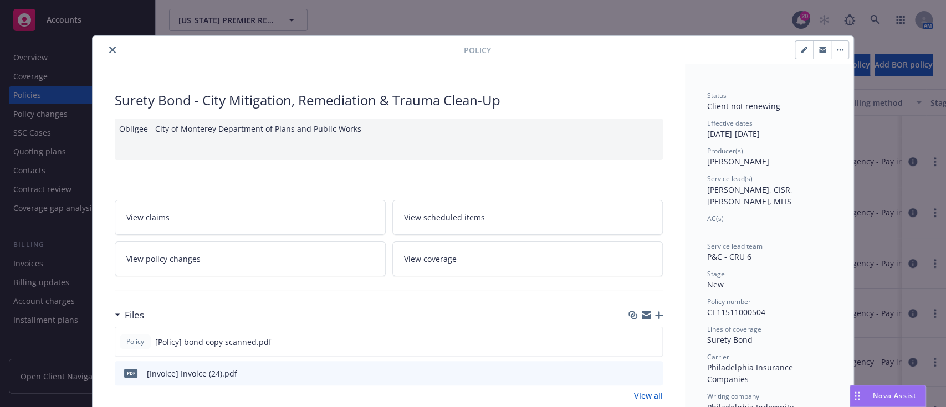
click at [109, 47] on icon "close" at bounding box center [112, 50] width 7 height 7
